Goal: Task Accomplishment & Management: Use online tool/utility

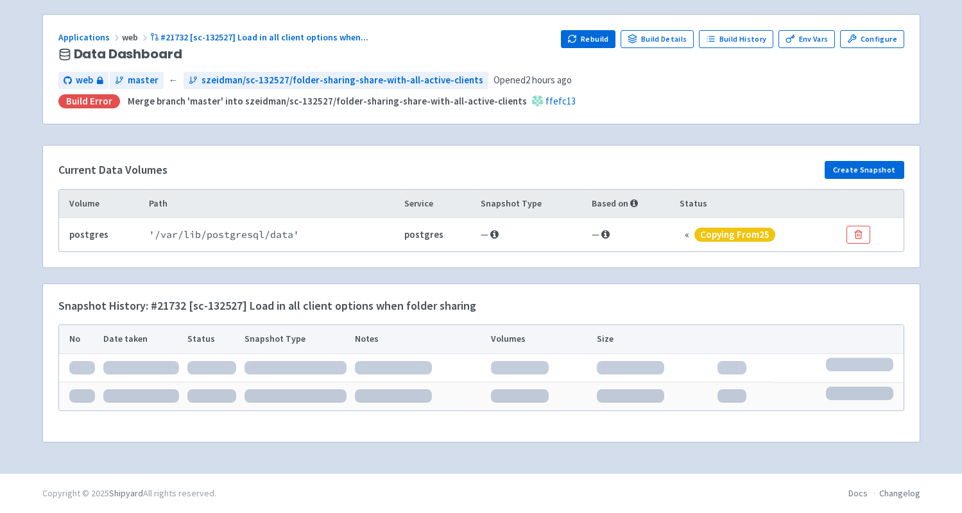
scroll to position [89, 0]
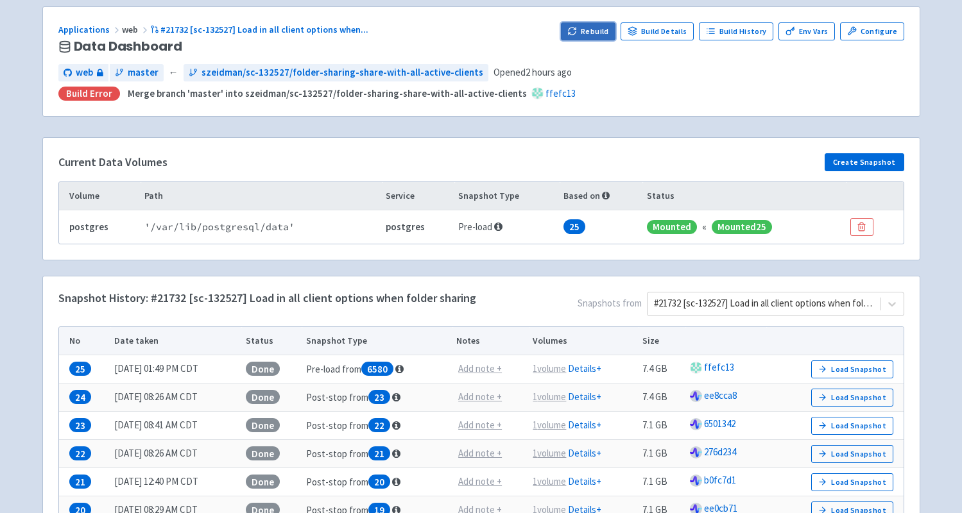
click at [607, 32] on button "Rebuild" at bounding box center [588, 31] width 55 height 18
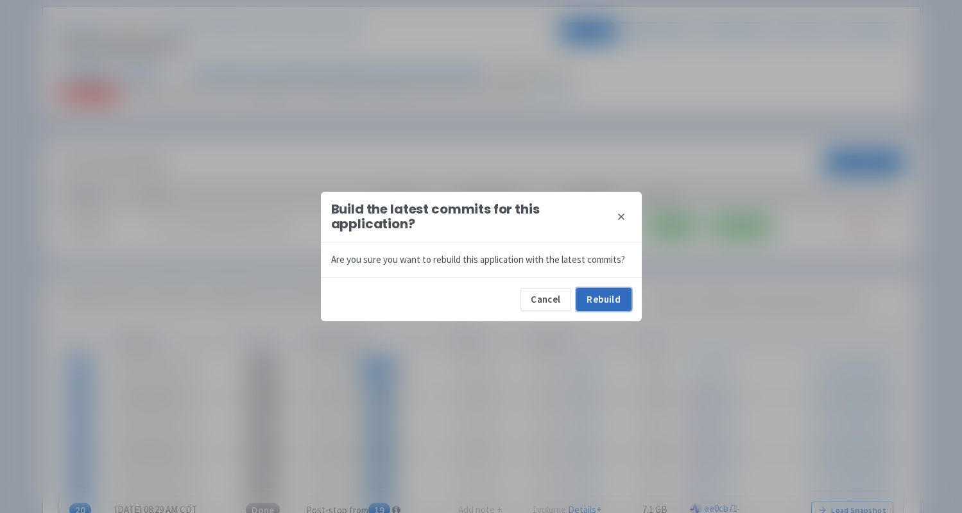
click at [616, 300] on button "Rebuild" at bounding box center [603, 299] width 55 height 23
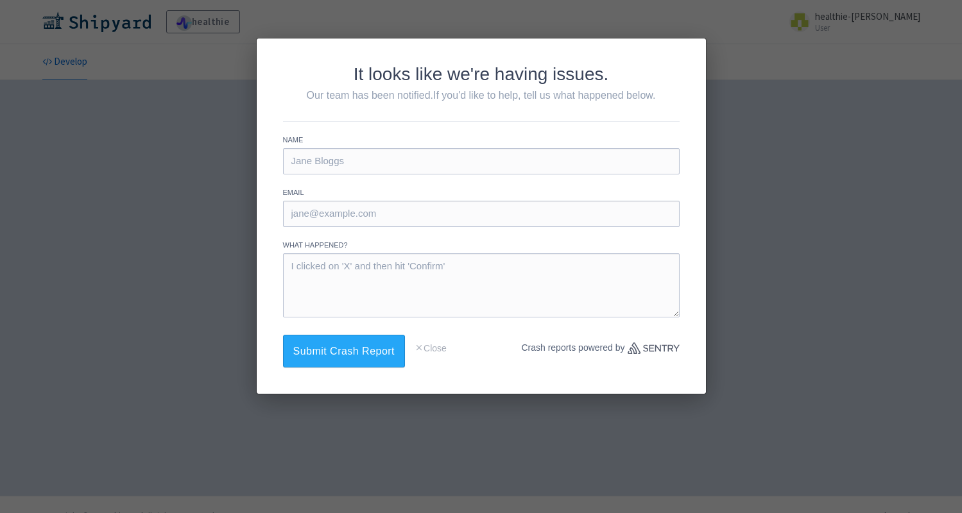
click at [191, 117] on div "It looks like we're having issues. Our team has been notified. If you'd like to…" at bounding box center [481, 256] width 962 height 513
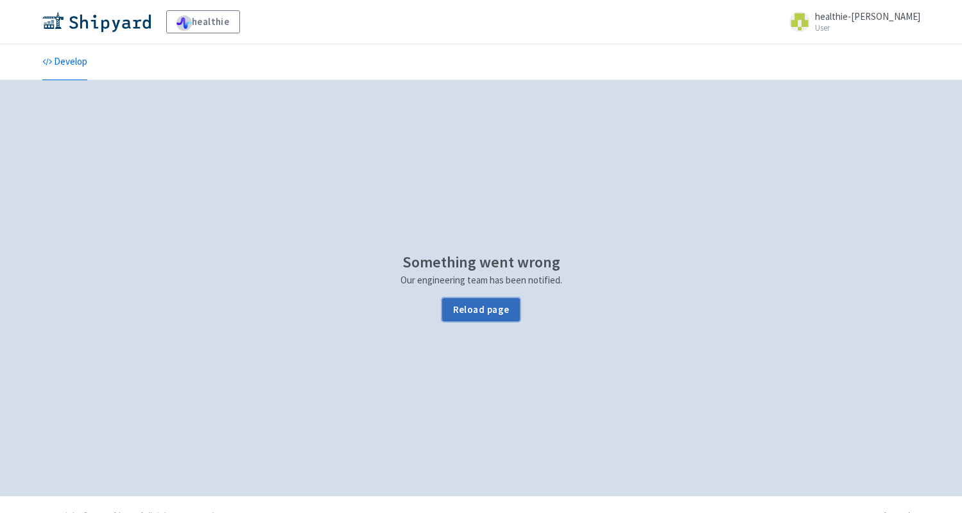
click at [464, 317] on button "Reload page" at bounding box center [480, 309] width 77 height 23
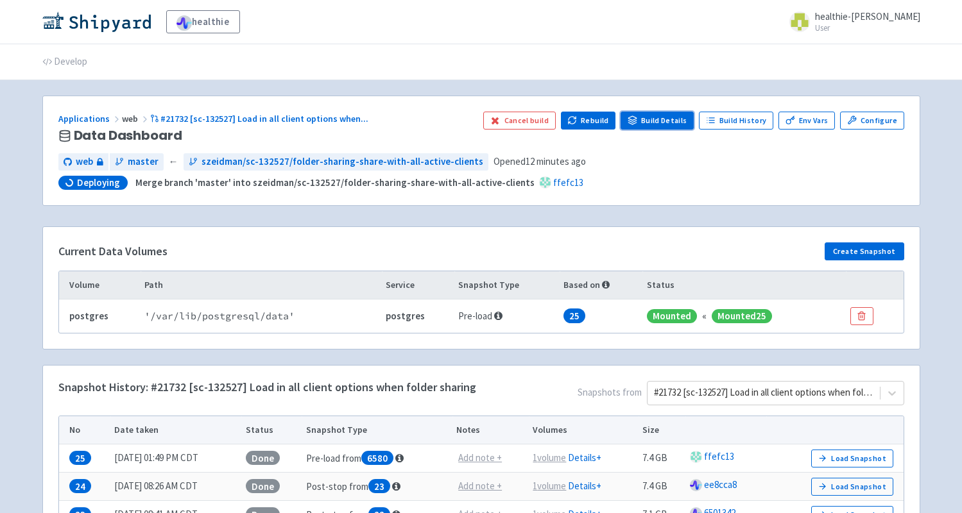
click at [661, 118] on link "Build Details" at bounding box center [656, 121] width 73 height 18
